Goal: Task Accomplishment & Management: Manage account settings

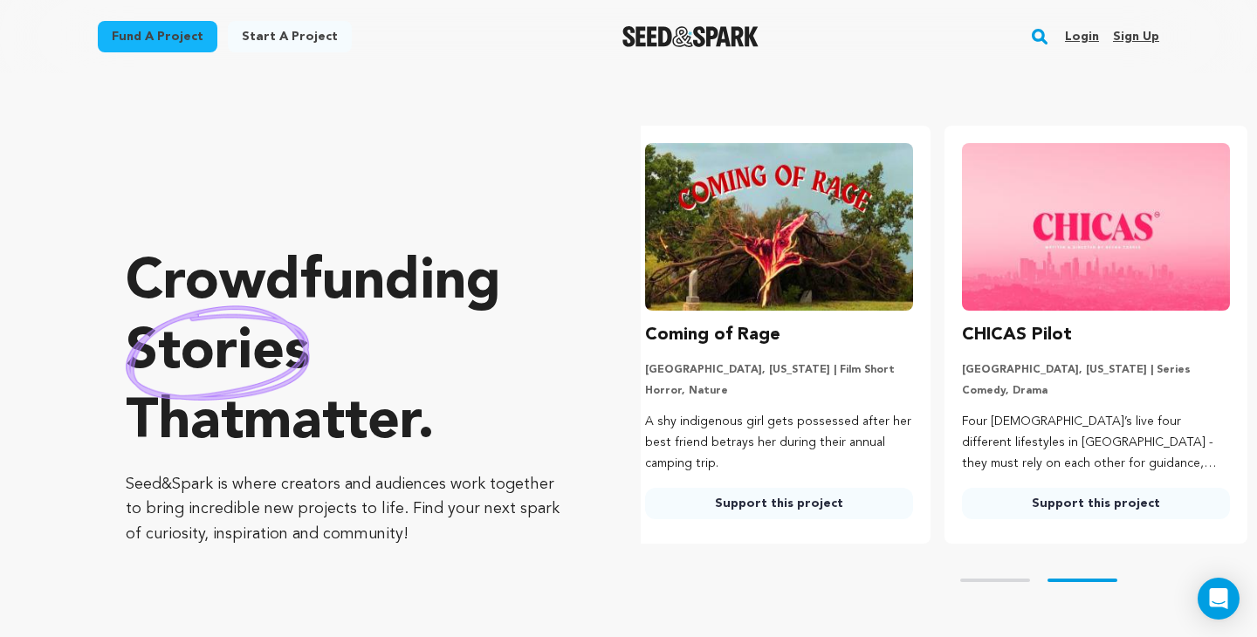
scroll to position [0, 331]
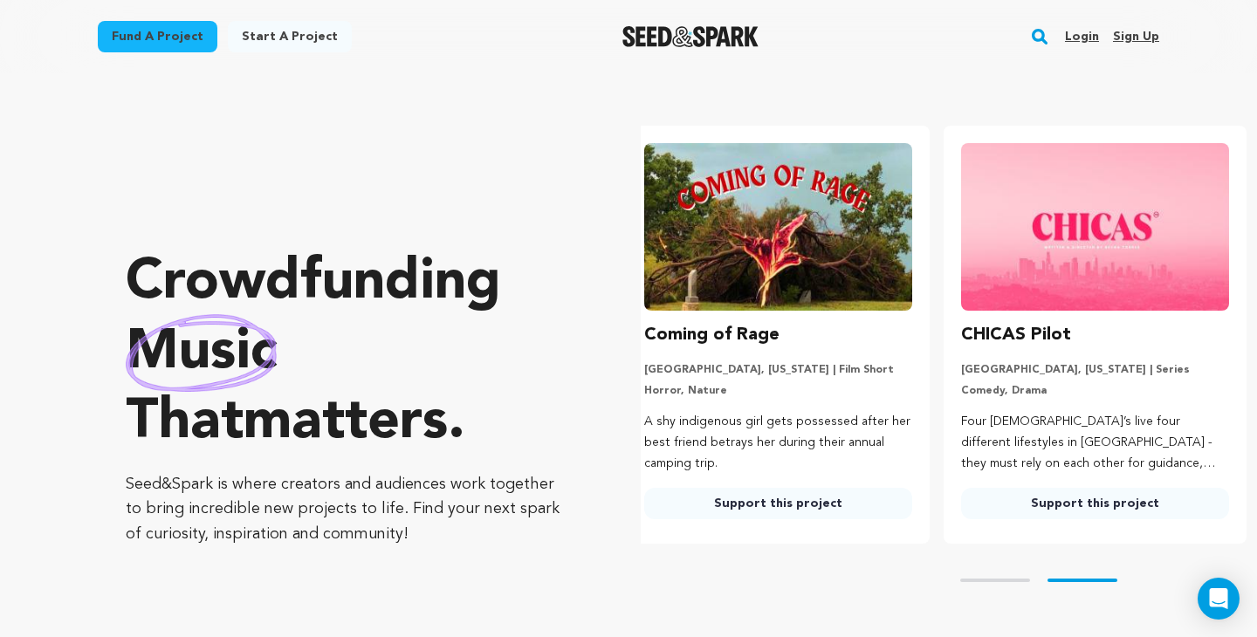
click at [1079, 35] on link "Login" at bounding box center [1082, 37] width 34 height 28
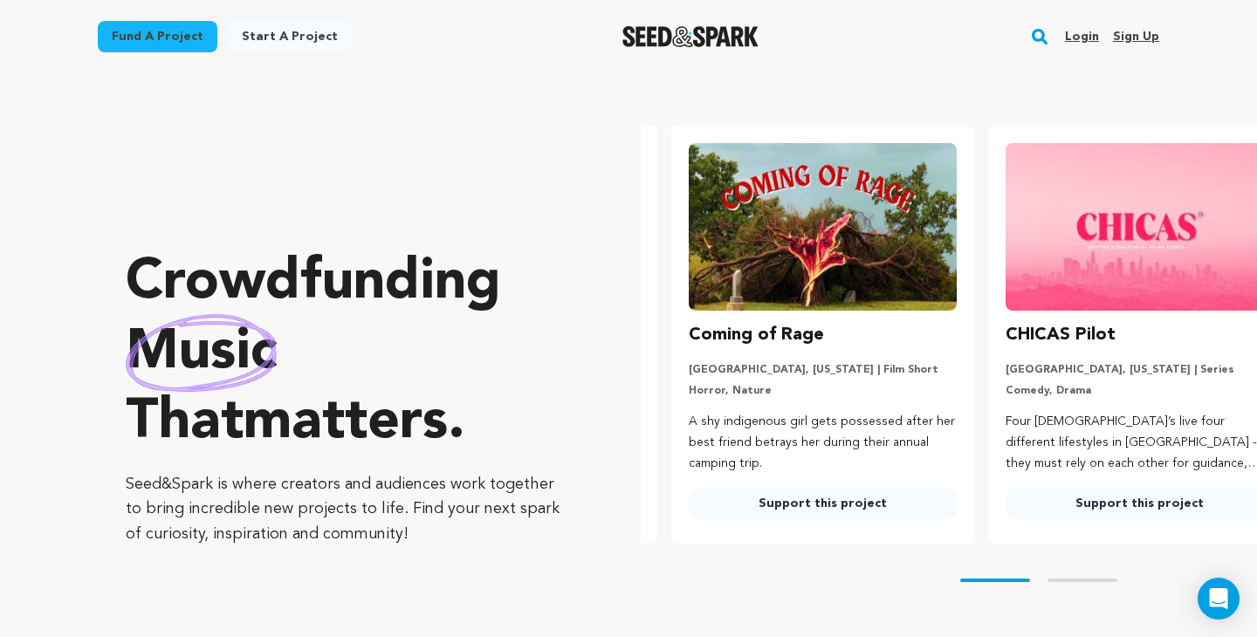
scroll to position [0, 202]
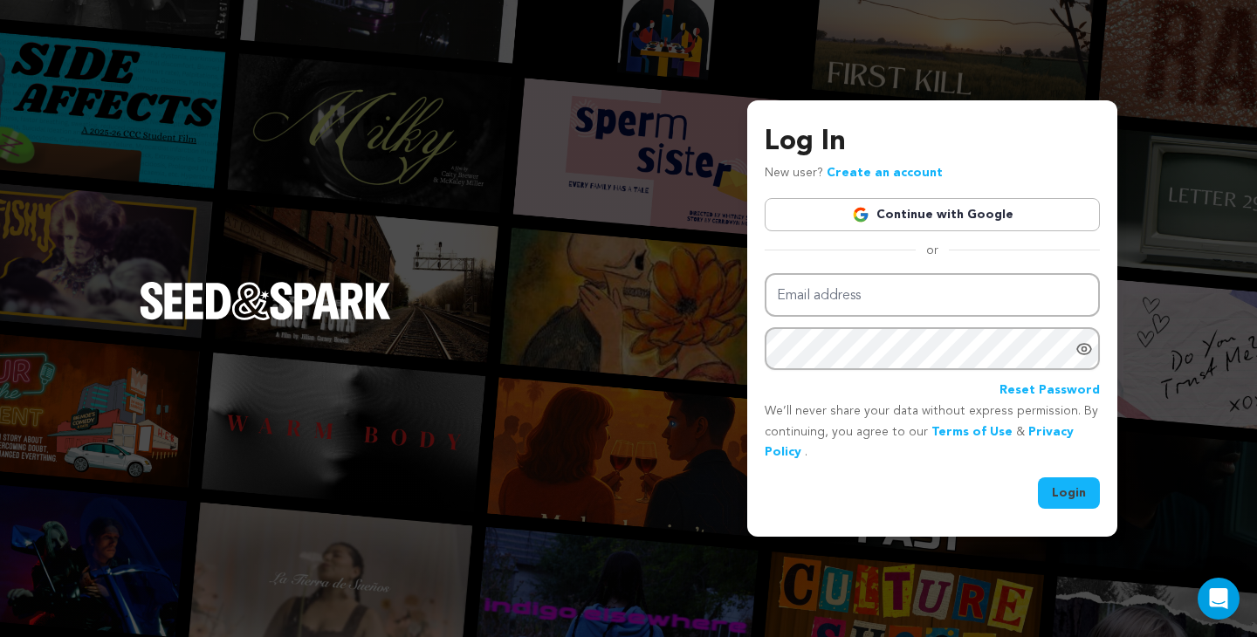
click at [961, 212] on link "Continue with Google" at bounding box center [932, 214] width 335 height 33
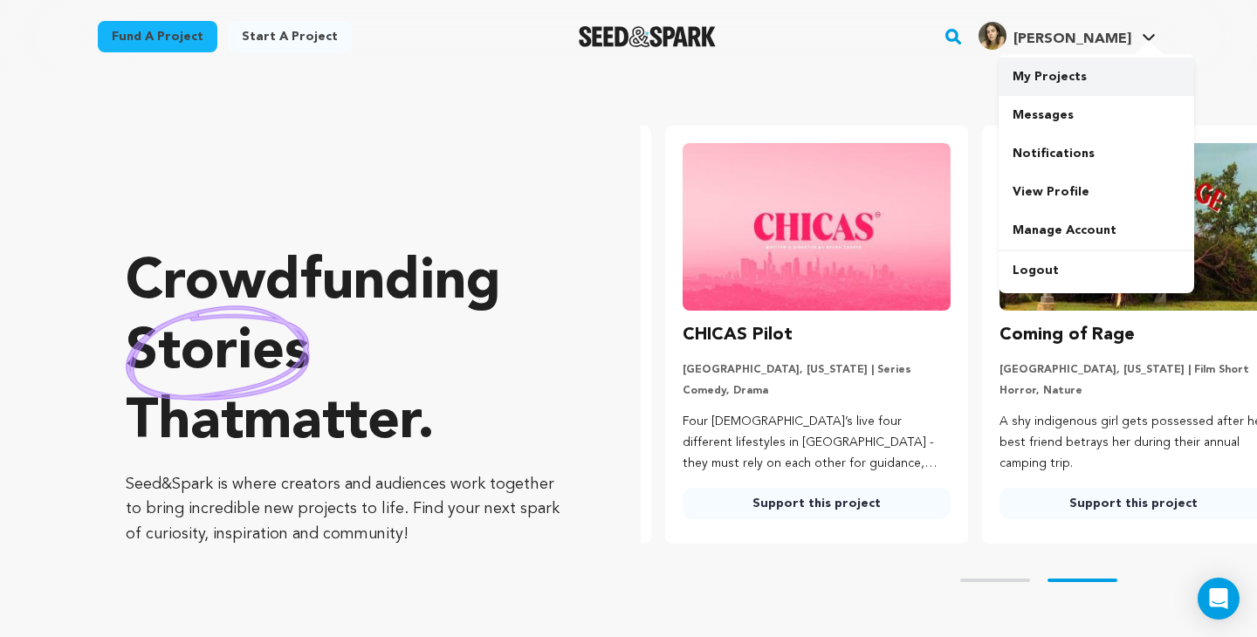
scroll to position [0, 331]
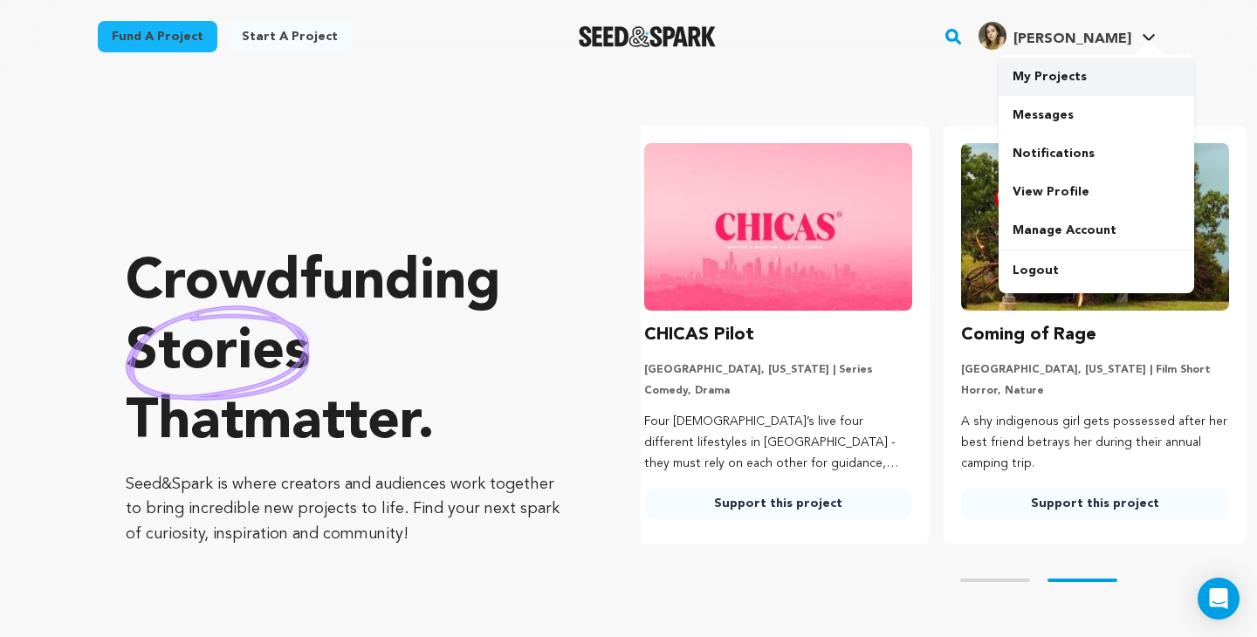
click at [1099, 77] on link "My Projects" at bounding box center [1097, 77] width 196 height 38
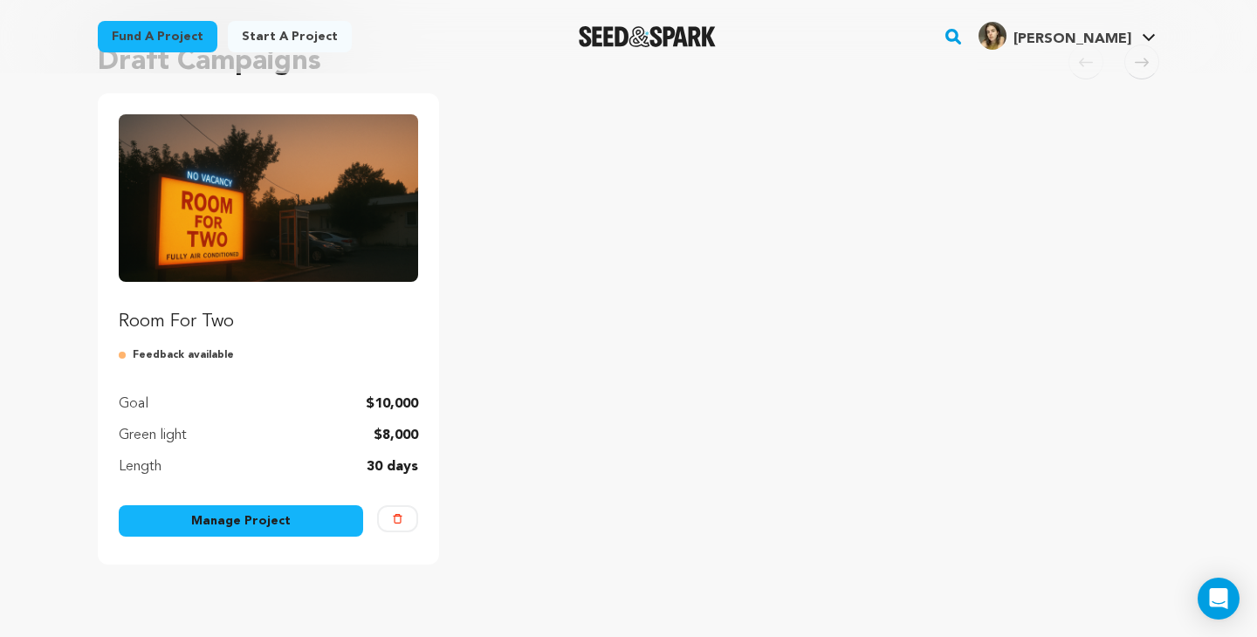
scroll to position [190, 0]
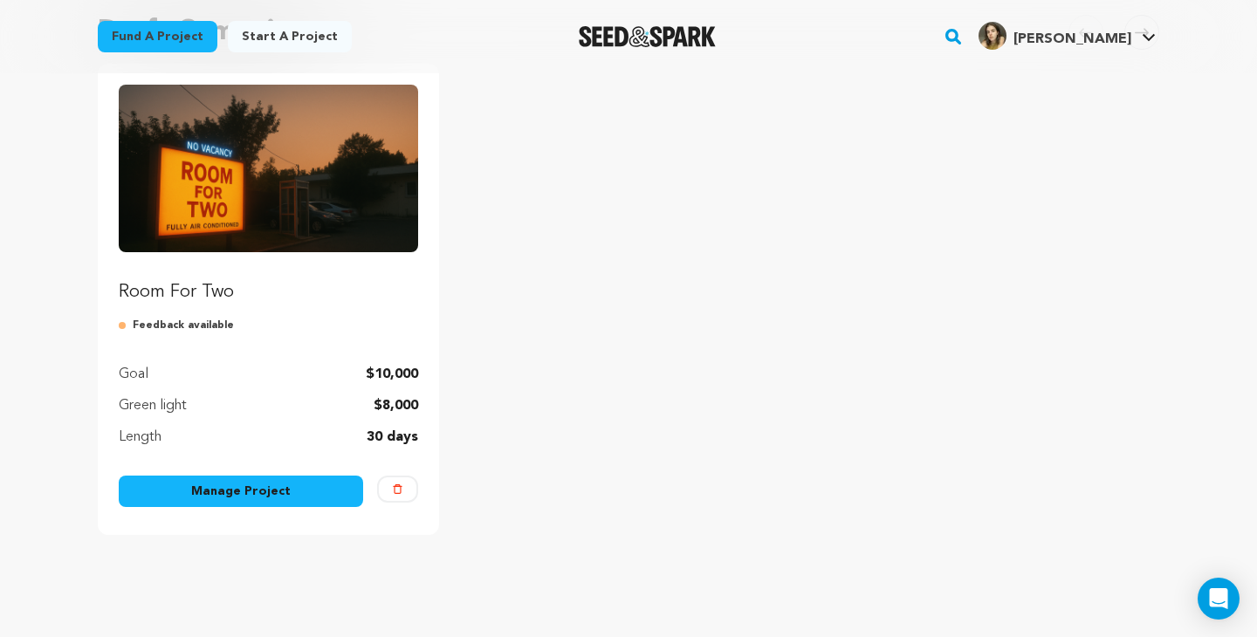
click at [314, 272] on link "Room For Two" at bounding box center [268, 195] width 299 height 220
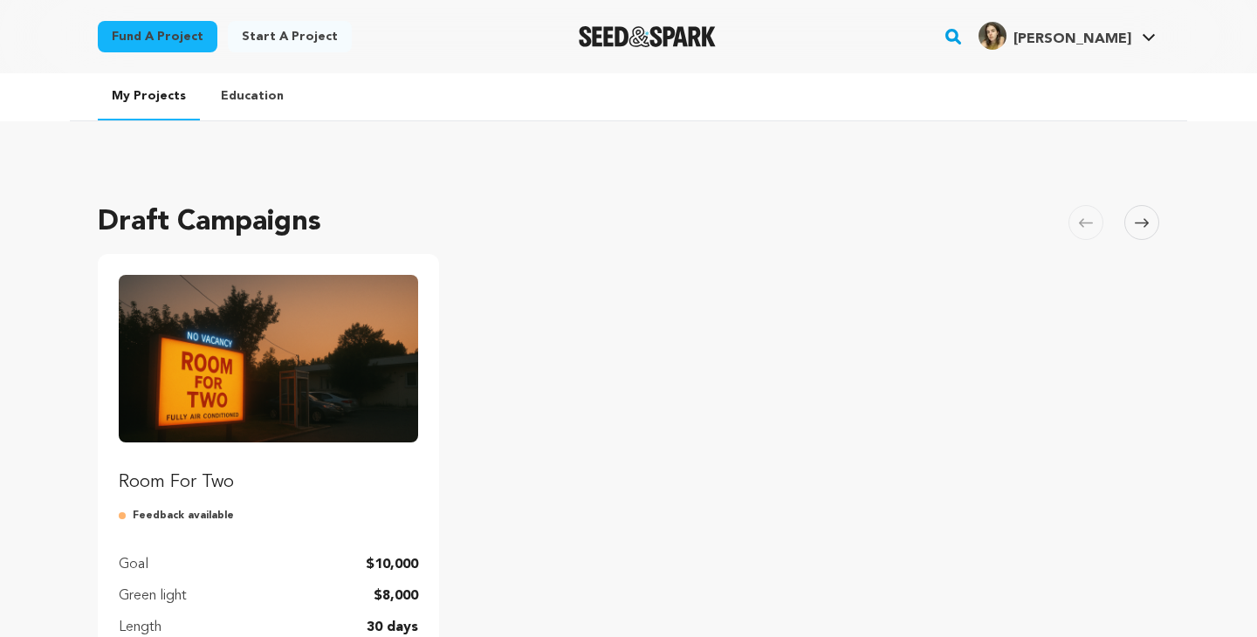
scroll to position [190, 0]
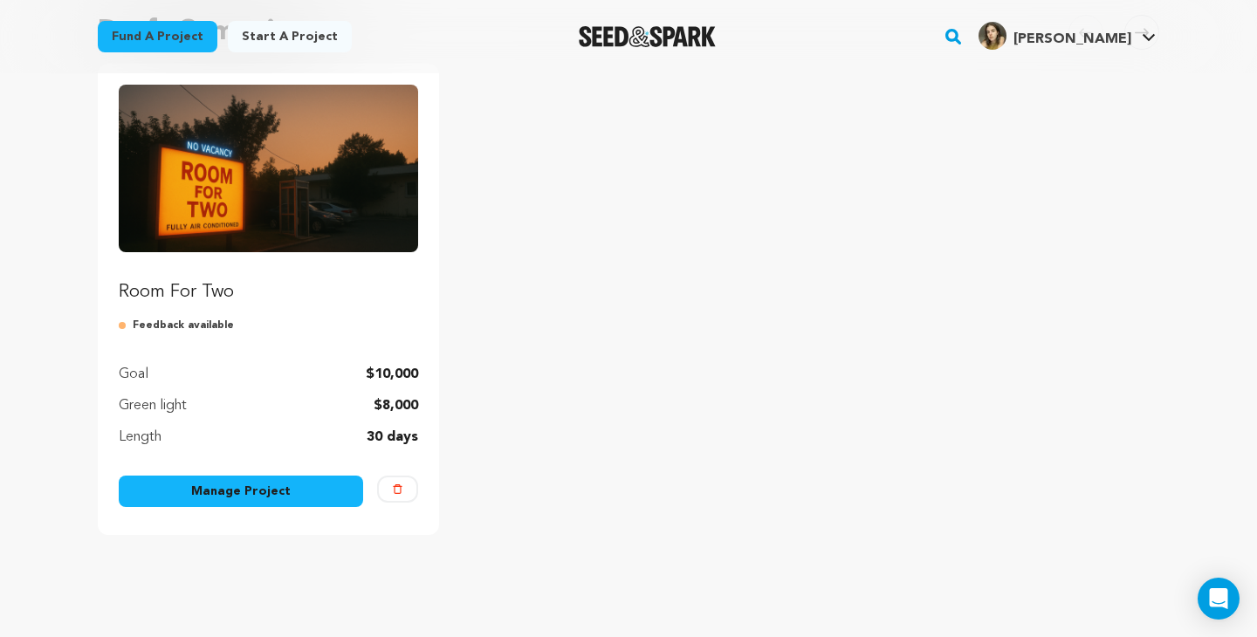
click at [237, 494] on link "Manage Project" at bounding box center [241, 491] width 244 height 31
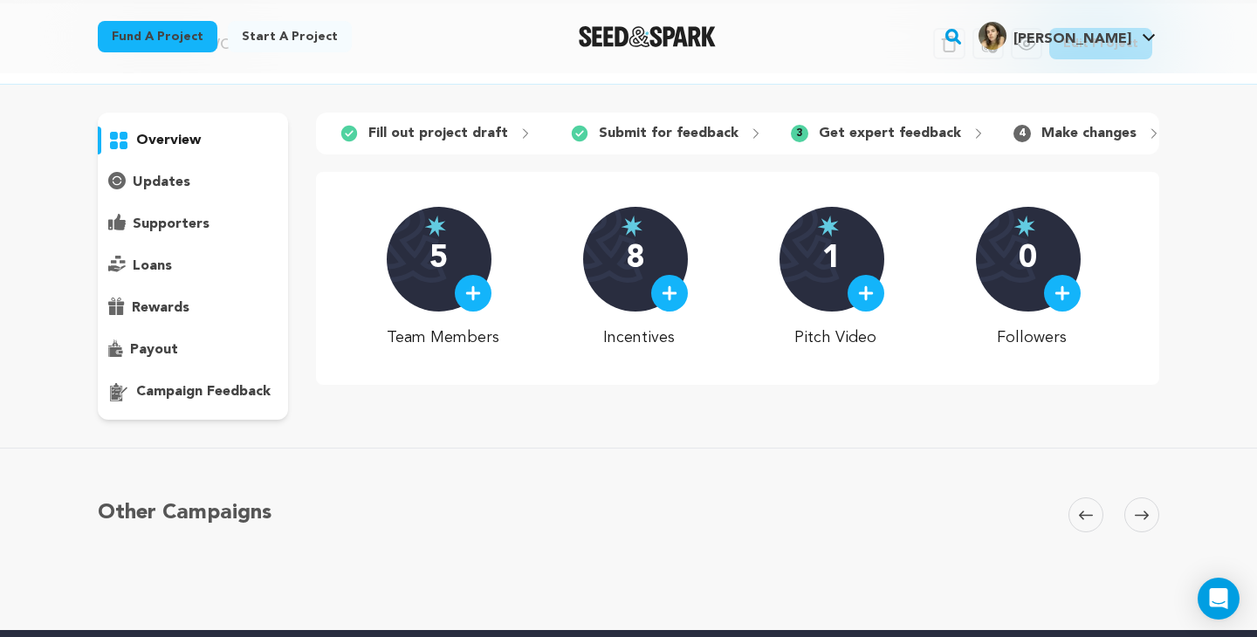
scroll to position [72, 0]
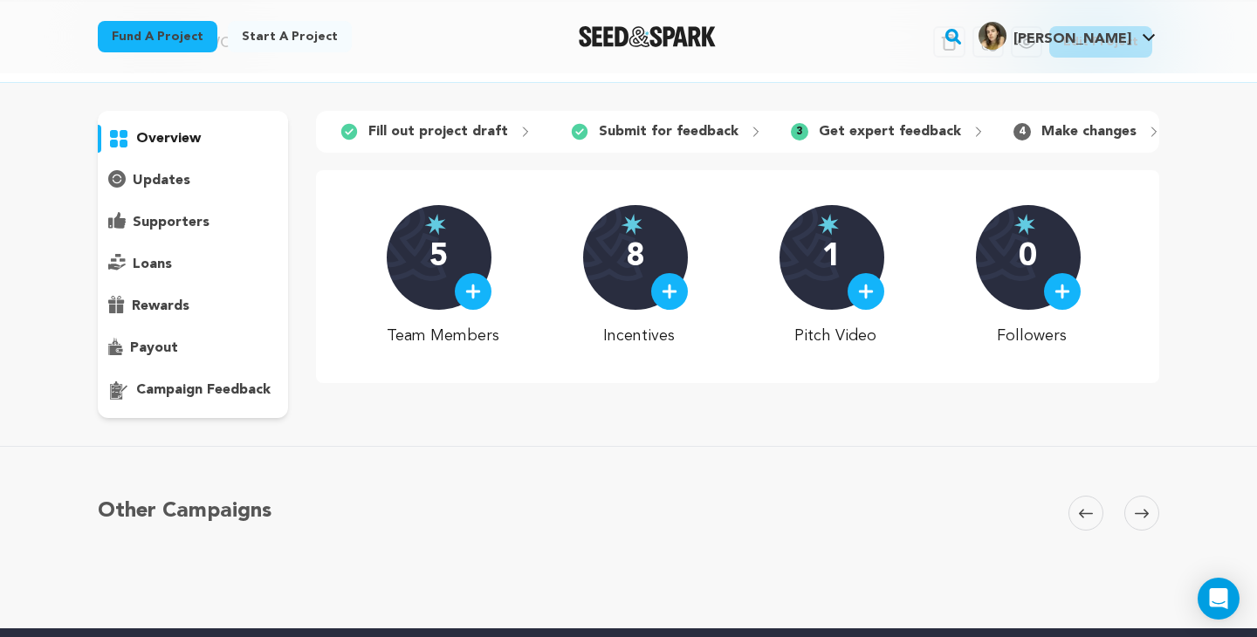
click at [199, 389] on p "campaign feedback" at bounding box center [203, 390] width 134 height 21
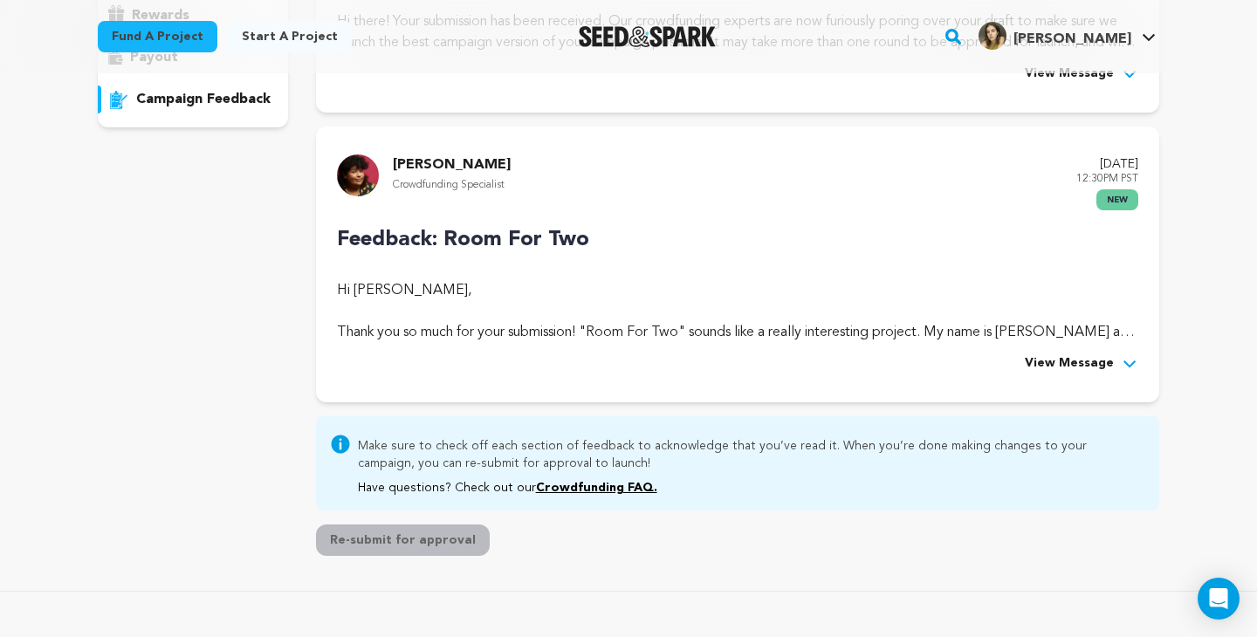
scroll to position [366, 0]
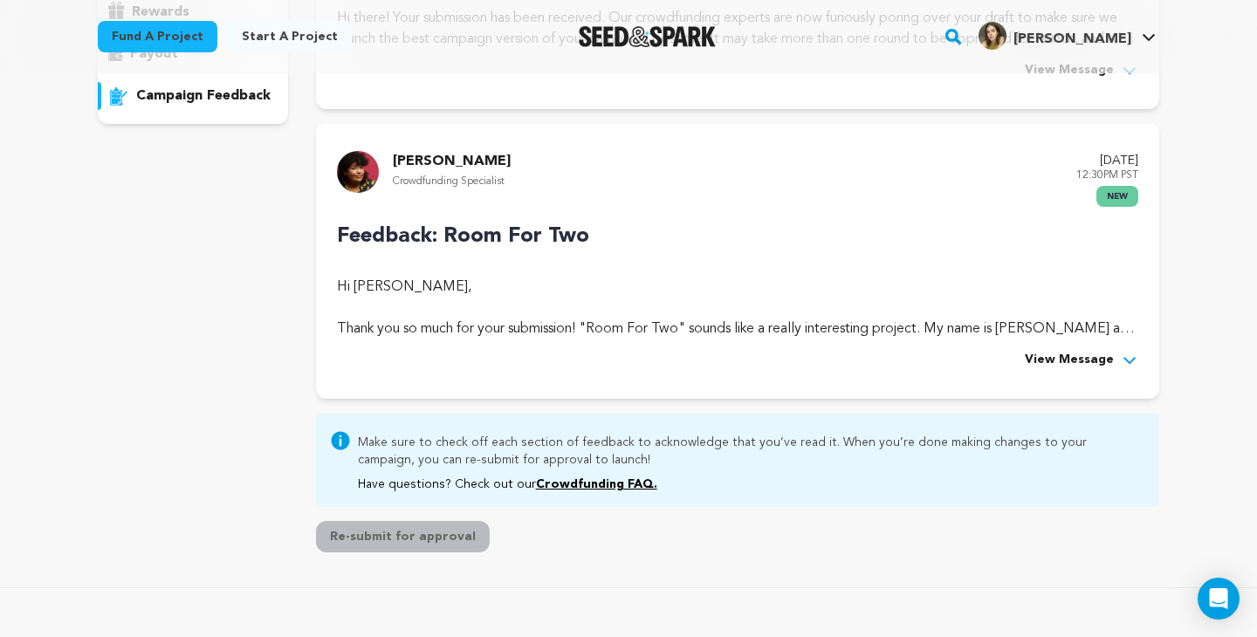
click at [1090, 358] on span "View Message" at bounding box center [1069, 360] width 89 height 21
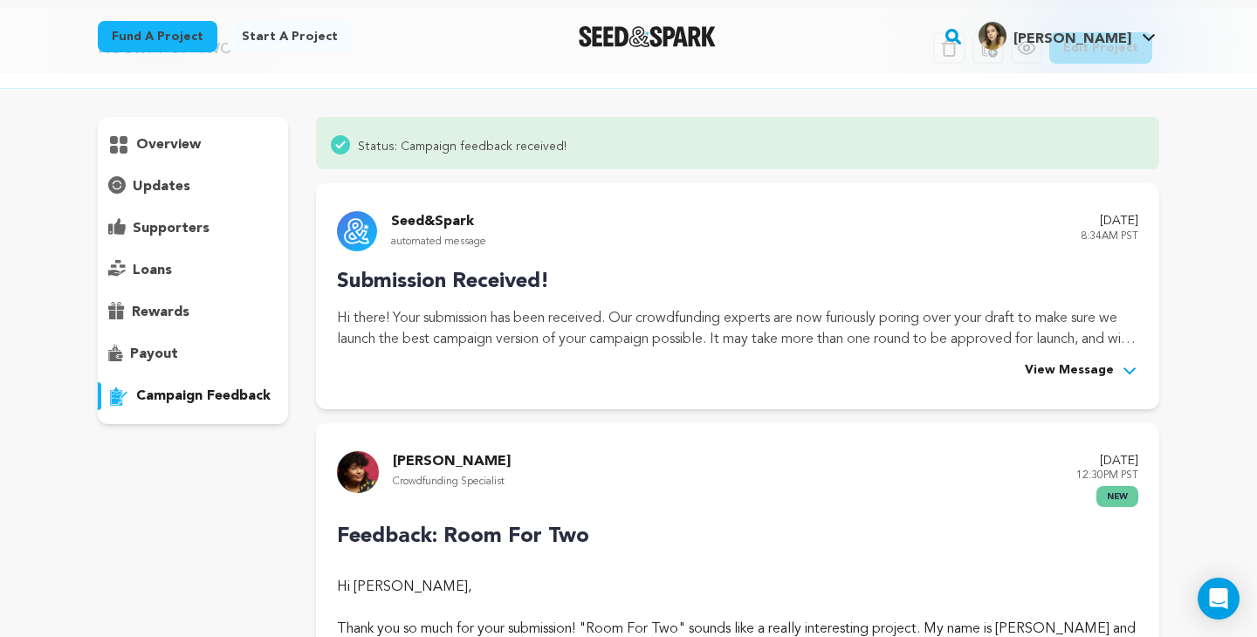
scroll to position [0, 0]
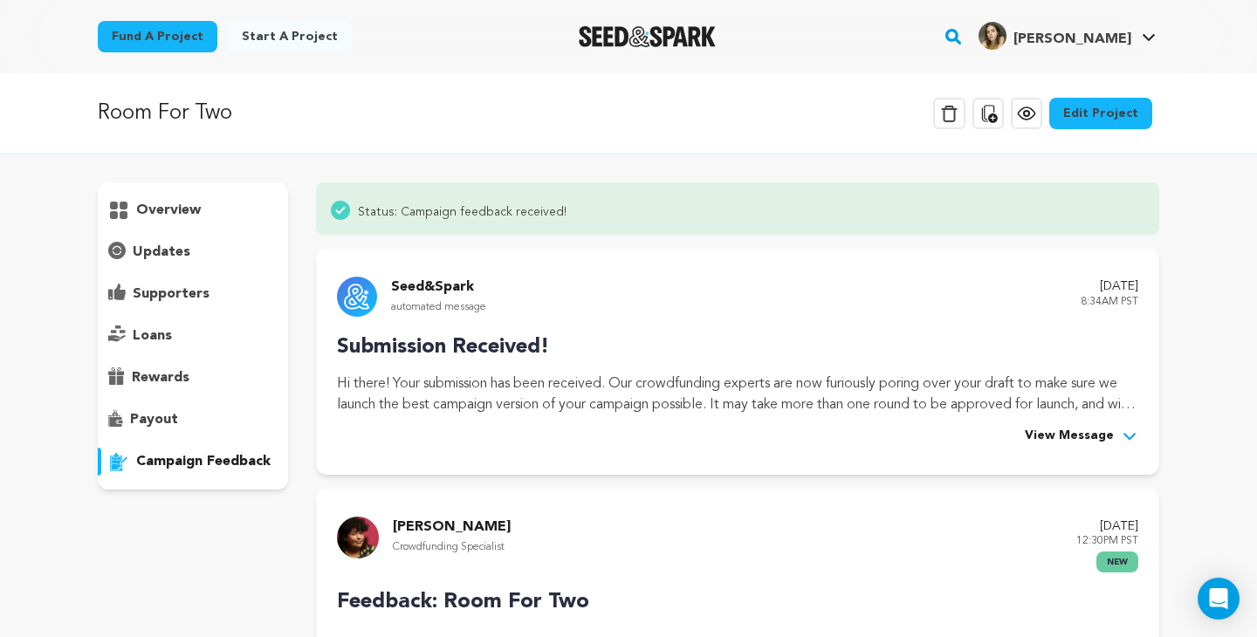
click at [1086, 442] on span "View Message" at bounding box center [1069, 436] width 89 height 21
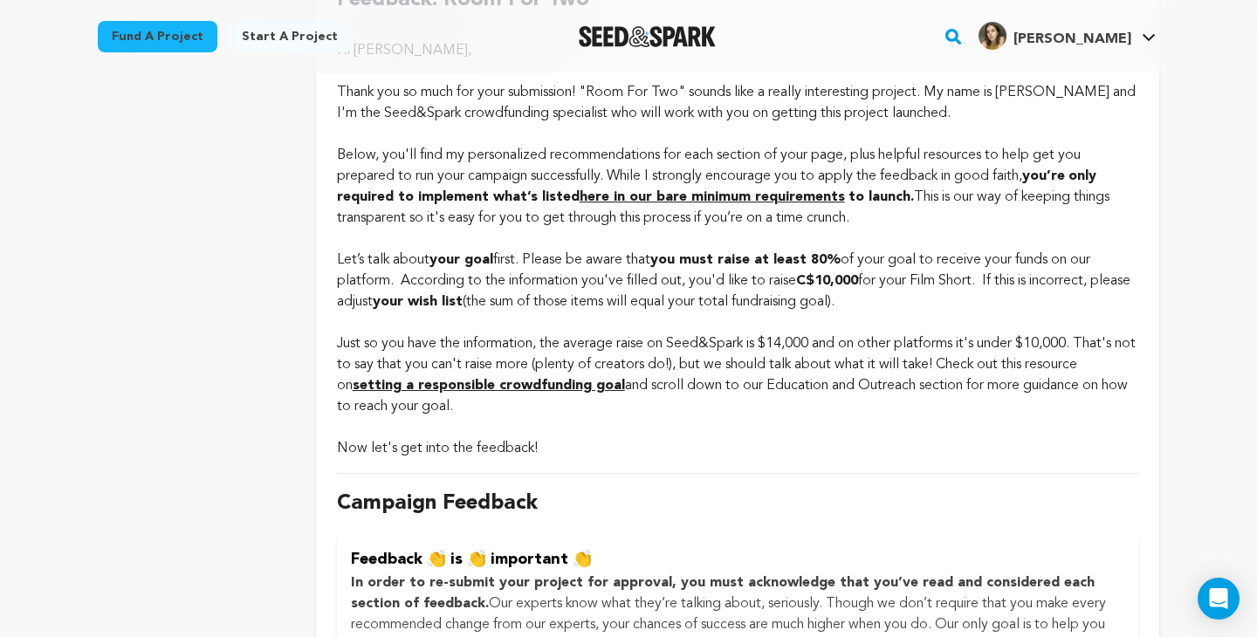
scroll to position [1162, 0]
click at [633, 194] on strong "here in our bare minimum requirements" at bounding box center [712, 196] width 265 height 14
